Goal: Information Seeking & Learning: Learn about a topic

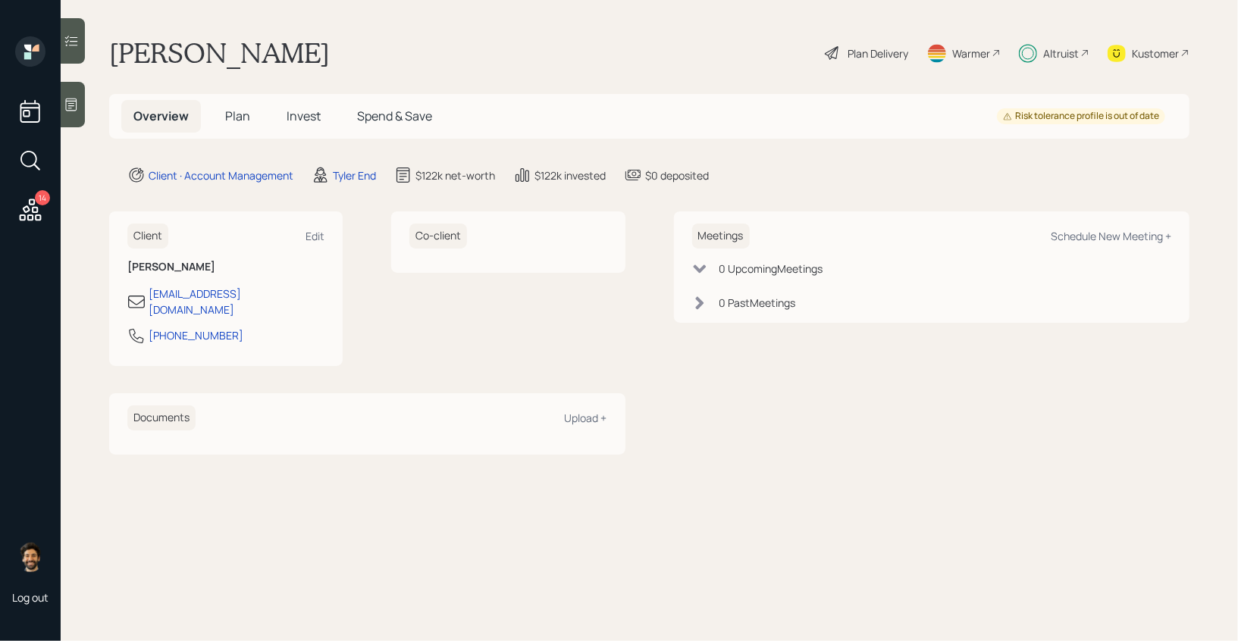
click at [309, 122] on span "Invest" at bounding box center [304, 116] width 34 height 17
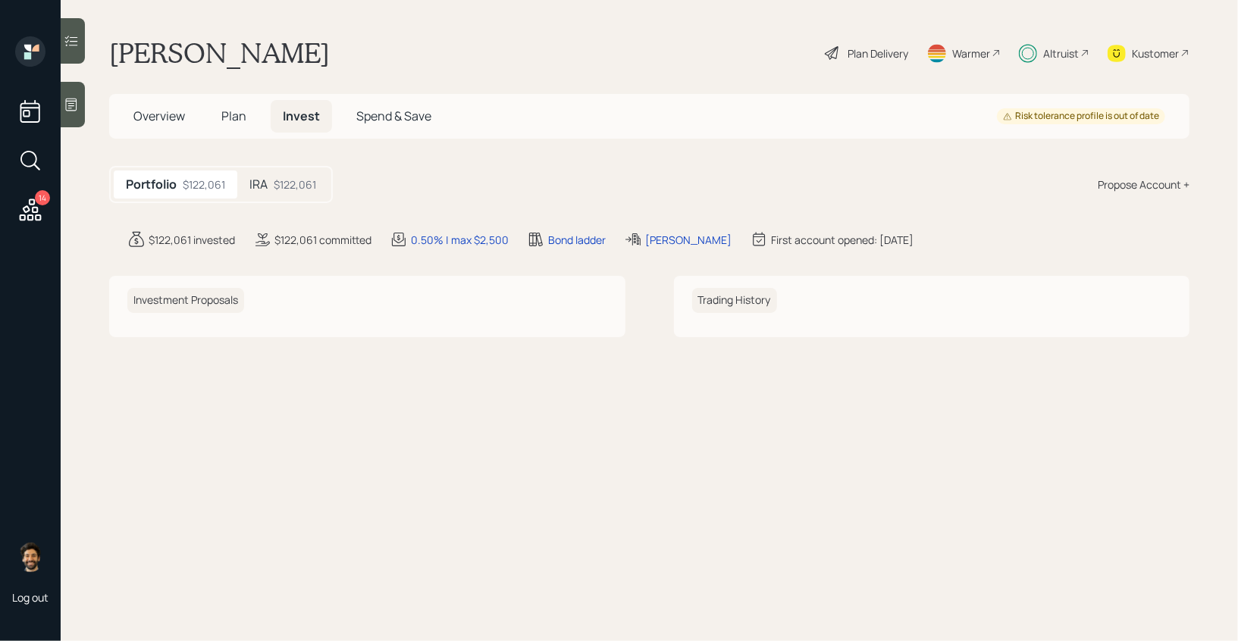
click at [303, 171] on div "IRA $122,061" at bounding box center [282, 185] width 91 height 28
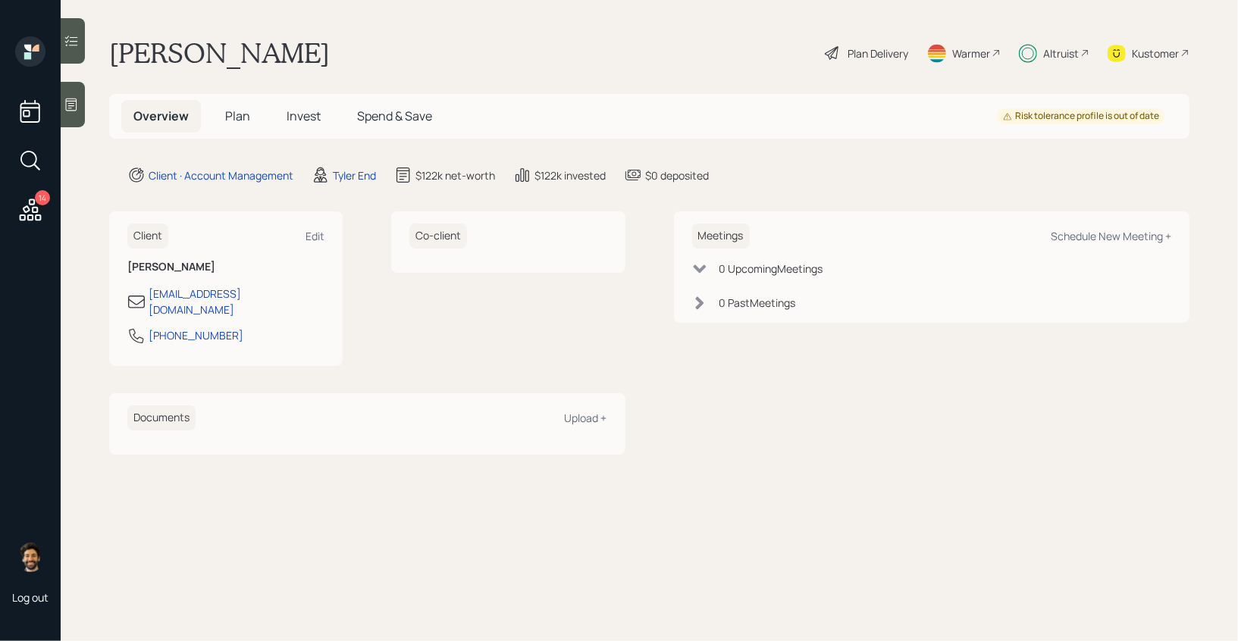
click at [292, 118] on span "Invest" at bounding box center [304, 116] width 34 height 17
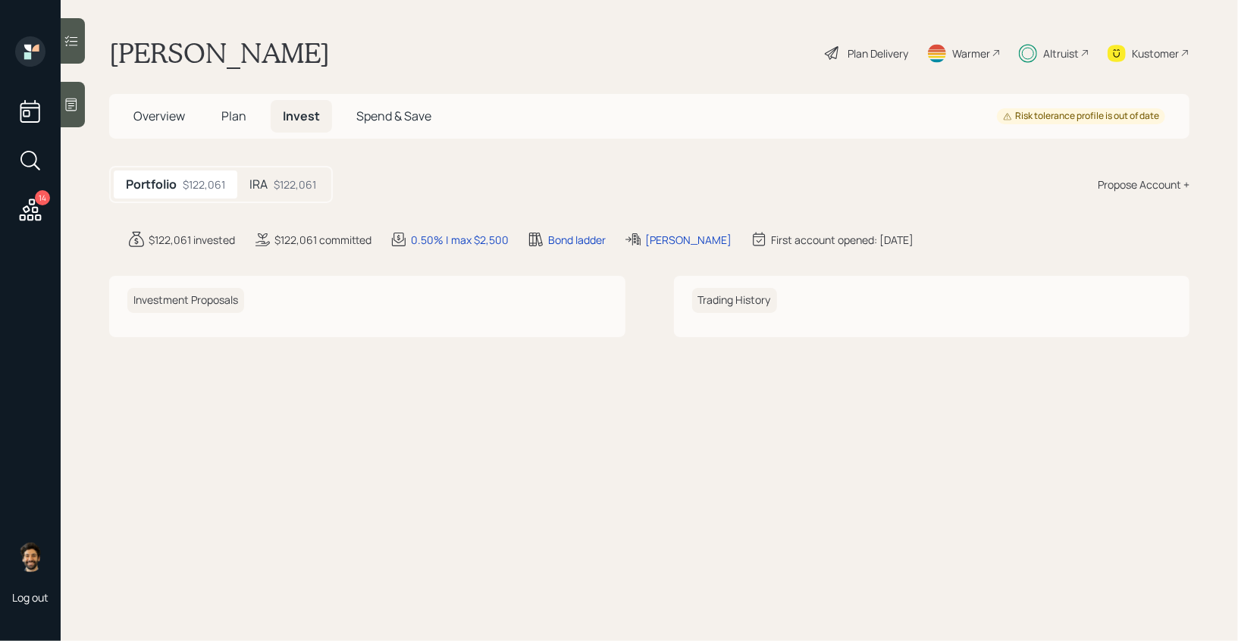
click at [251, 114] on h5 "Plan" at bounding box center [233, 116] width 49 height 33
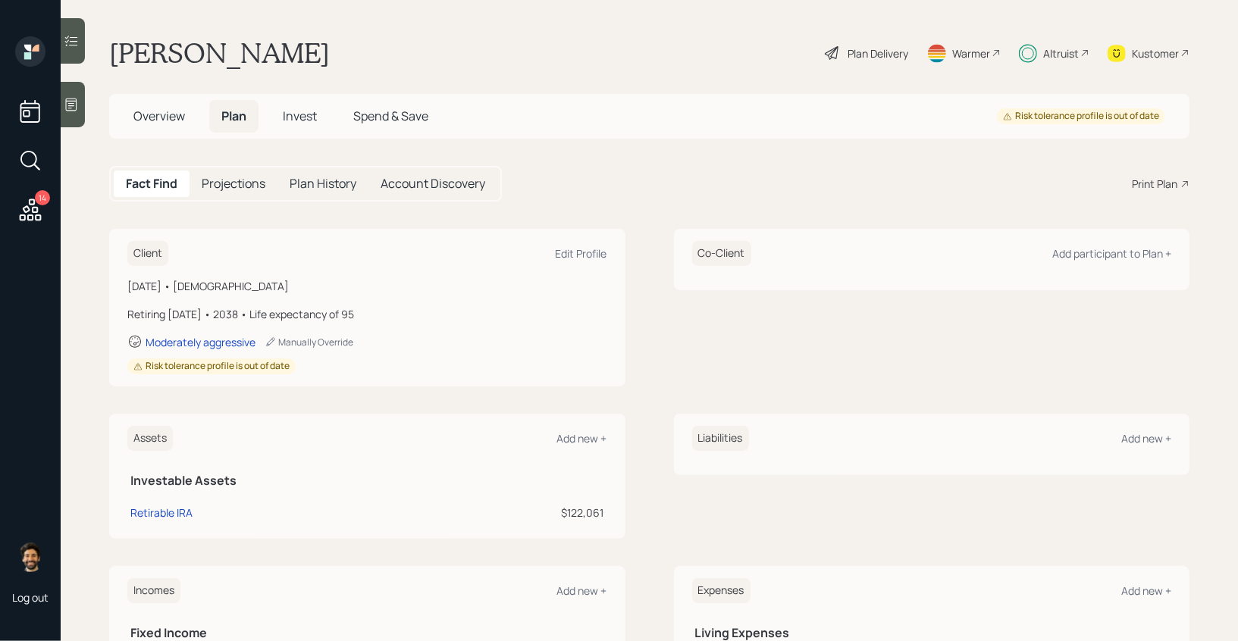
click at [306, 110] on span "Invest" at bounding box center [300, 116] width 34 height 17
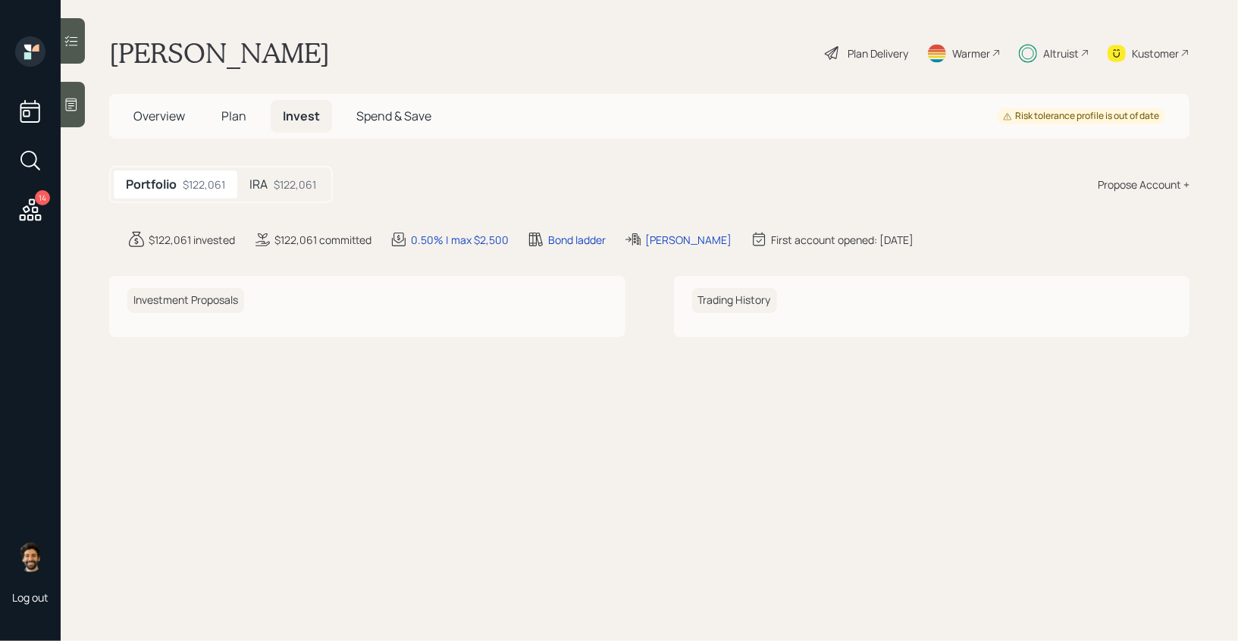
click at [295, 180] on div "$122,061" at bounding box center [295, 185] width 42 height 16
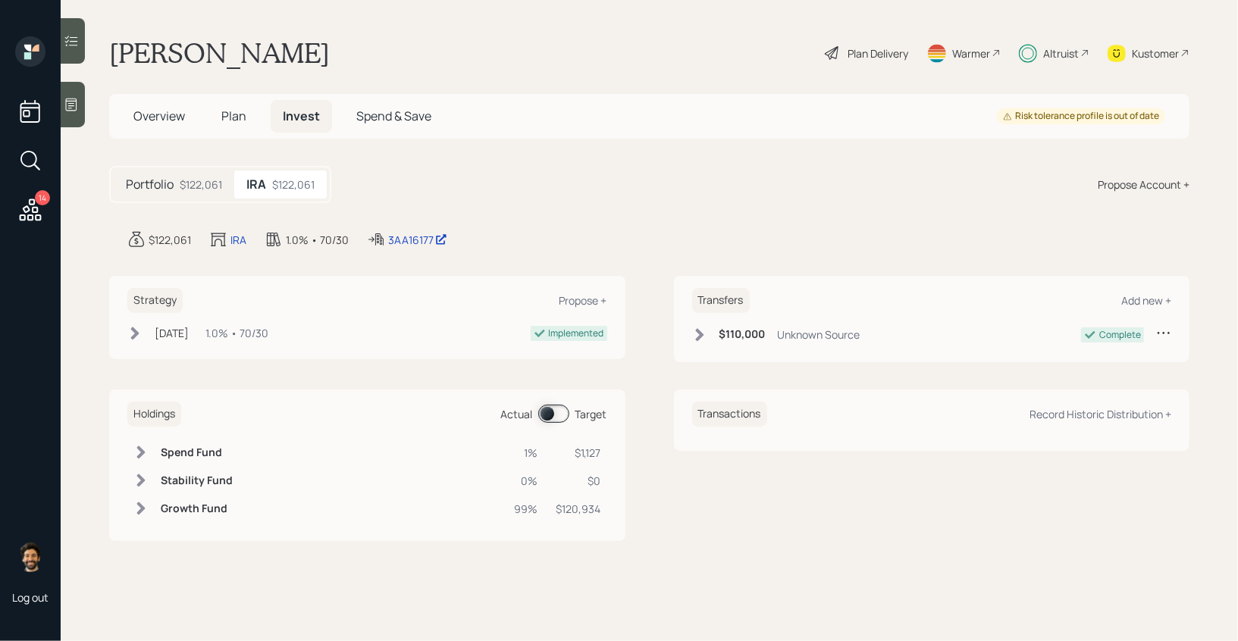
click at [242, 122] on span "Plan" at bounding box center [233, 116] width 25 height 17
